Goal: Communication & Community: Participate in discussion

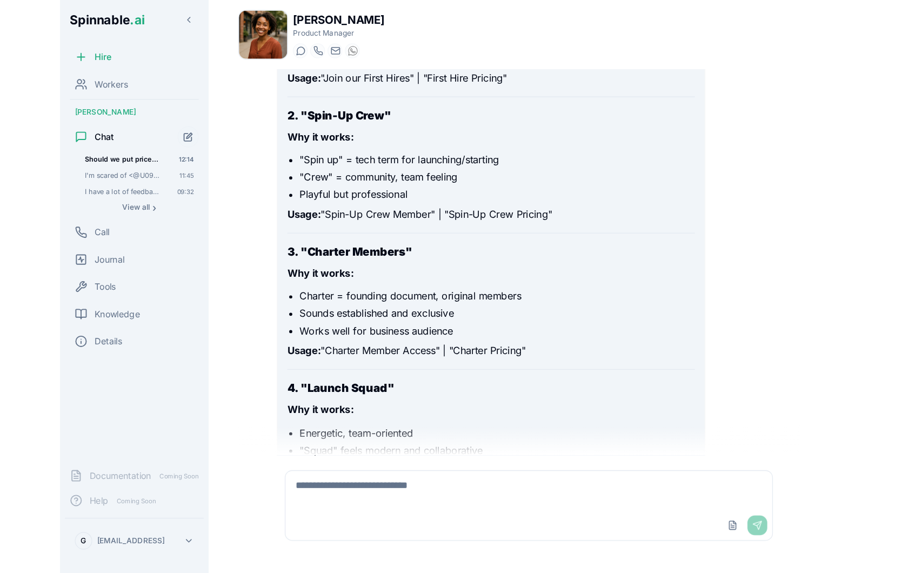
scroll to position [2827, 0]
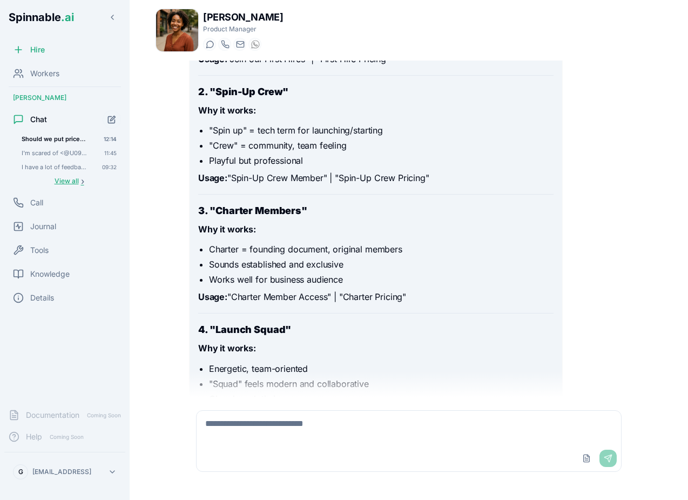
click at [64, 180] on span "View all" at bounding box center [67, 181] width 24 height 9
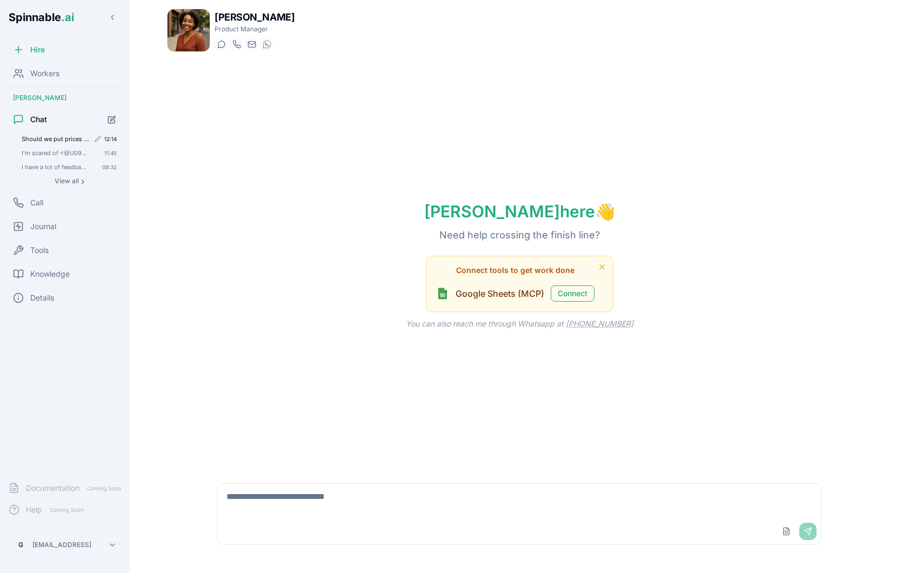
click at [68, 137] on span "Should we put prices in the landing page for the waitlist of spinnable?" at bounding box center [56, 139] width 68 height 8
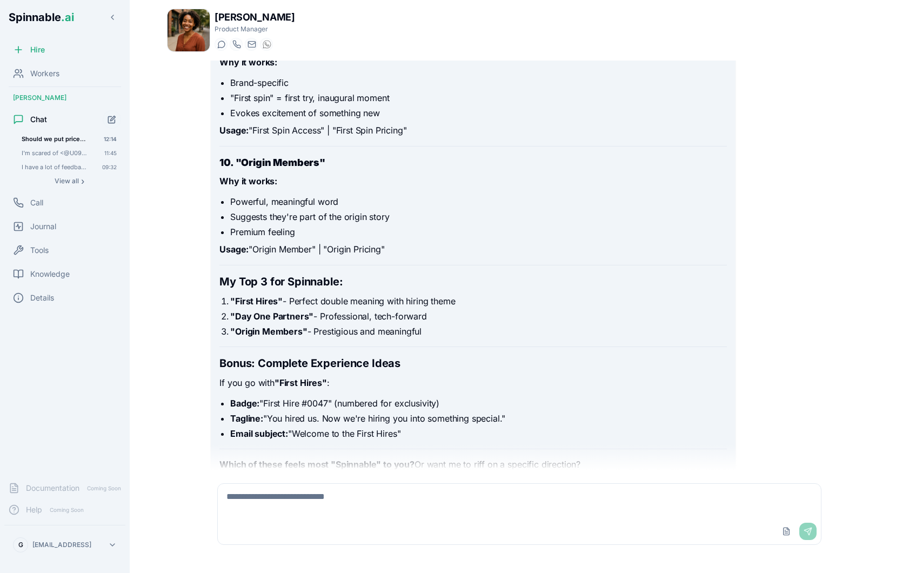
scroll to position [3557, 0]
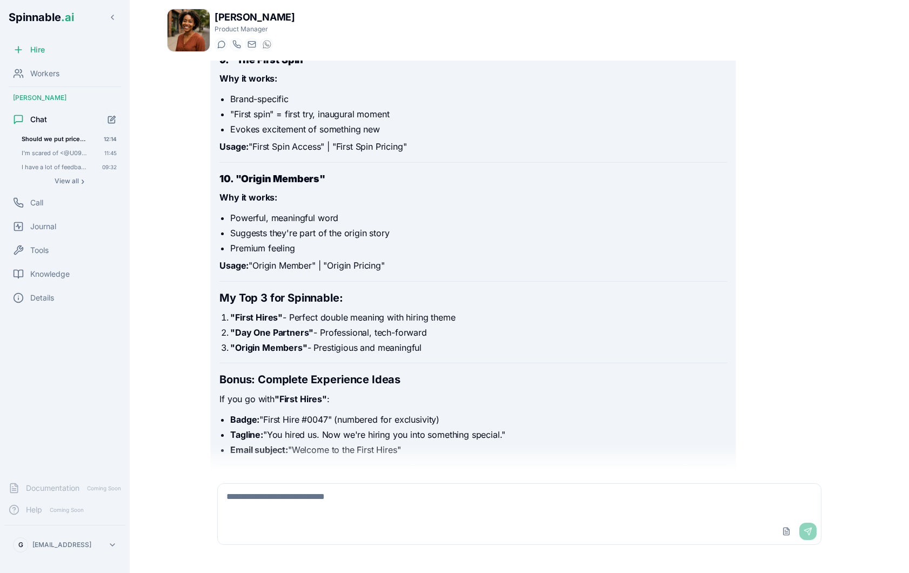
click at [370, 499] on textarea at bounding box center [519, 501] width 603 height 35
type textarea "**********"
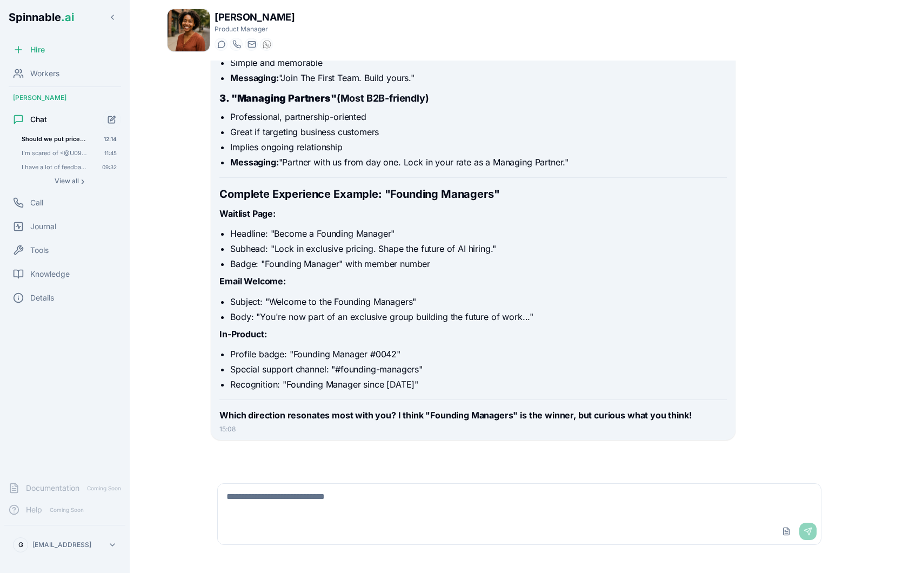
scroll to position [5479, 0]
click at [340, 490] on textarea at bounding box center [519, 501] width 603 height 35
